Goal: Task Accomplishment & Management: Manage account settings

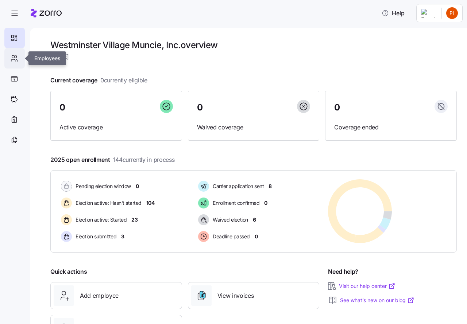
click at [14, 56] on icon at bounding box center [14, 58] width 8 height 9
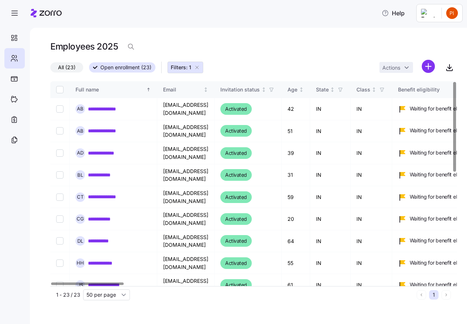
click at [197, 68] on icon "button" at bounding box center [197, 68] width 6 height 6
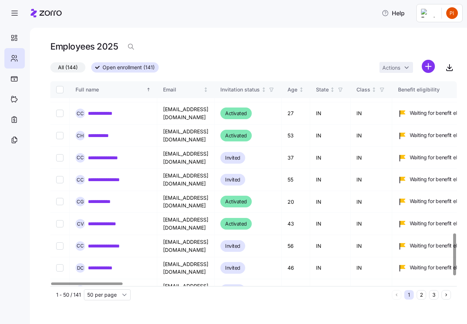
scroll to position [740, 0]
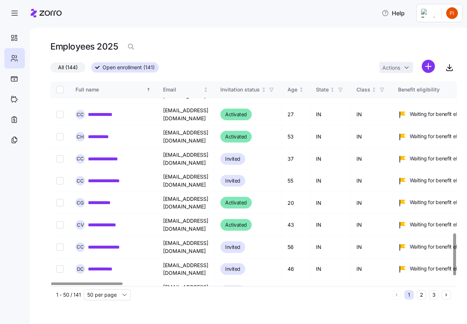
click at [102, 310] on link "**********" at bounding box center [106, 313] width 36 height 7
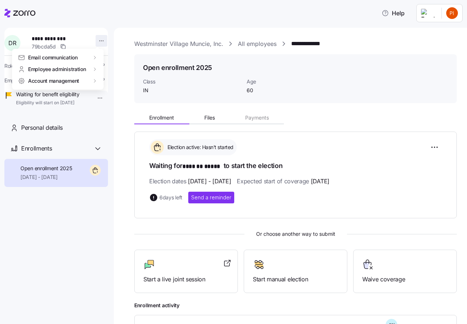
click at [97, 41] on html "**********" at bounding box center [233, 160] width 467 height 320
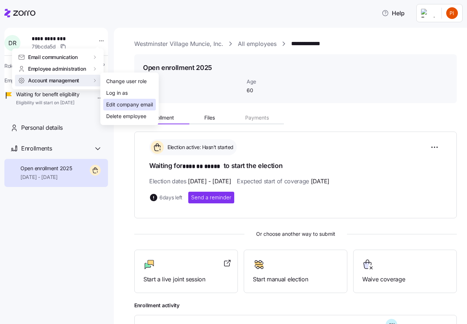
click at [110, 104] on div "Edit company email" at bounding box center [129, 105] width 47 height 8
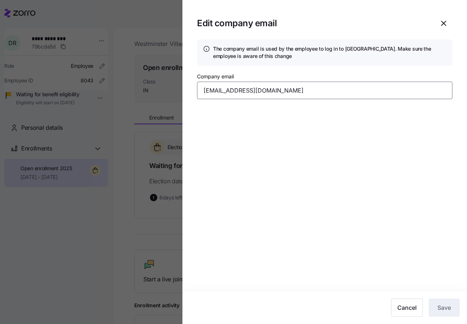
click at [315, 90] on input "paulsarahmommies2007@yahoo.com" at bounding box center [324, 91] width 255 height 18
type input "paulsarahmommies2007@gmail.com"
click at [327, 142] on section "Edit company email The company email is used by the employee to log in to Zorro…" at bounding box center [324, 162] width 285 height 324
click at [444, 308] on span "Save" at bounding box center [445, 308] width 14 height 9
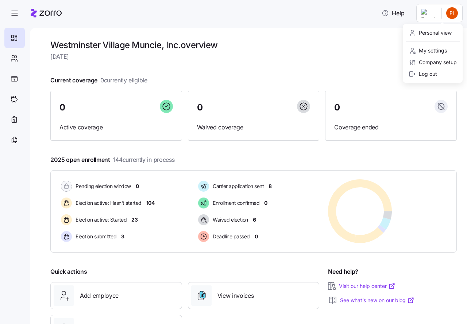
click at [452, 15] on html "Help Westminster Village Muncie, Inc. overview Wednesday, September 3 Current c…" at bounding box center [233, 160] width 467 height 320
click at [431, 74] on div "Log out" at bounding box center [423, 74] width 28 height 8
